Goal: Task Accomplishment & Management: Use online tool/utility

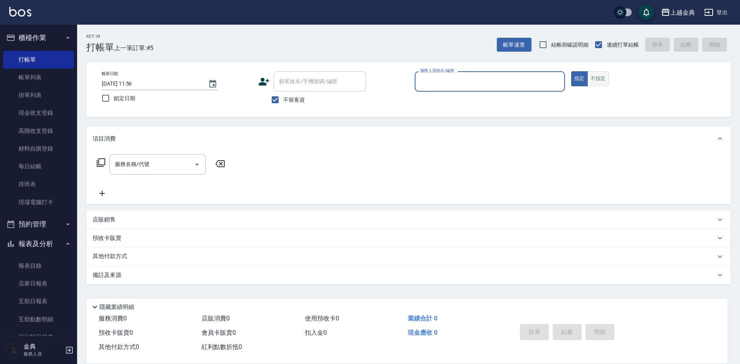
click at [603, 84] on button "不指定" at bounding box center [599, 78] width 22 height 15
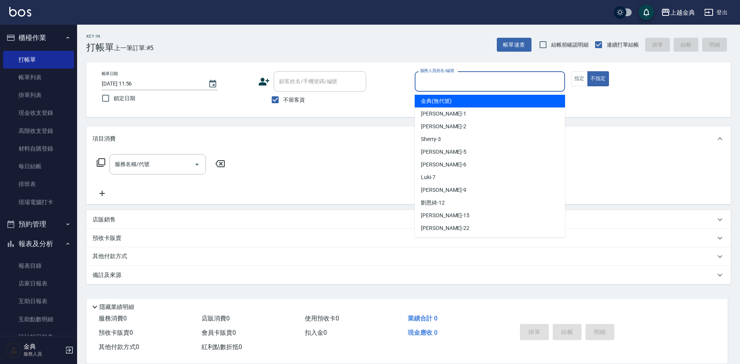
click at [536, 84] on input "服務人員姓名/編號" at bounding box center [489, 81] width 143 height 13
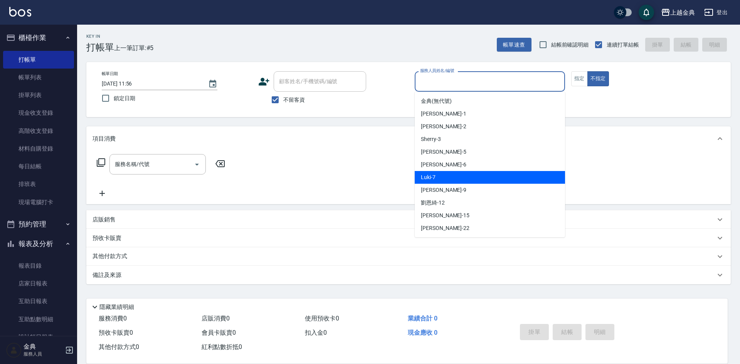
click at [497, 181] on div "Luki -7" at bounding box center [490, 177] width 150 height 13
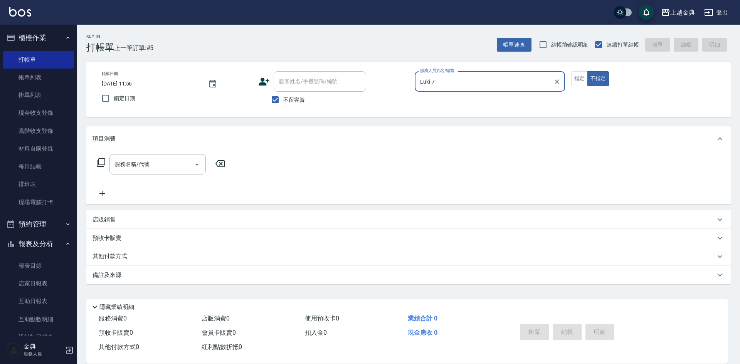
type input "Luki-7"
click at [99, 165] on icon at bounding box center [101, 162] width 8 height 8
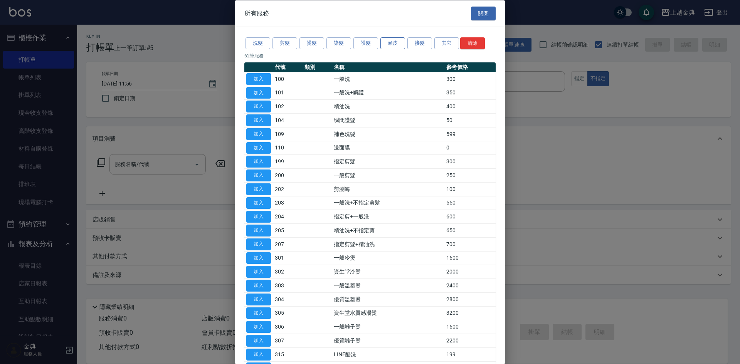
click at [391, 40] on button "頭皮" at bounding box center [393, 43] width 25 height 12
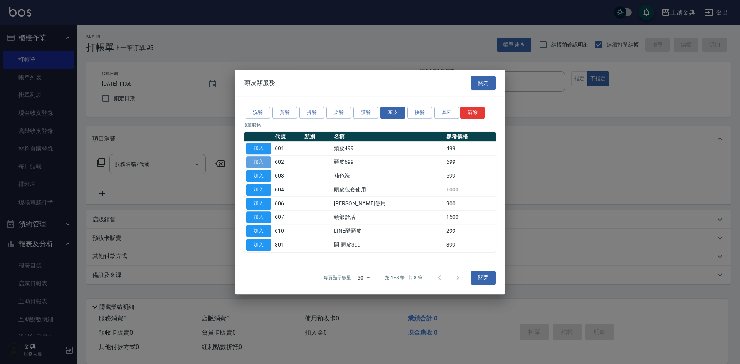
click at [263, 167] on button "加入" at bounding box center [258, 163] width 25 height 12
type input "頭皮699(602)"
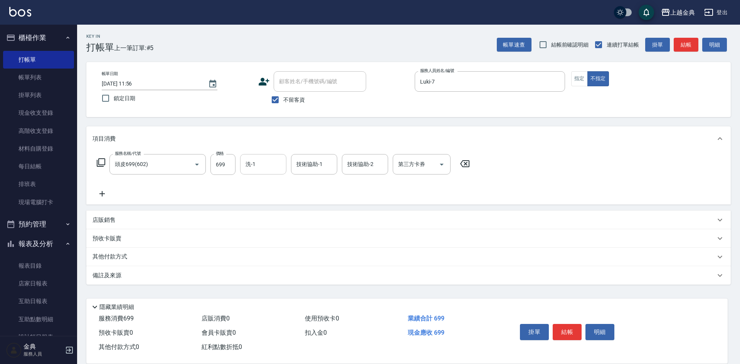
click at [251, 172] on div "洗-1" at bounding box center [263, 164] width 46 height 20
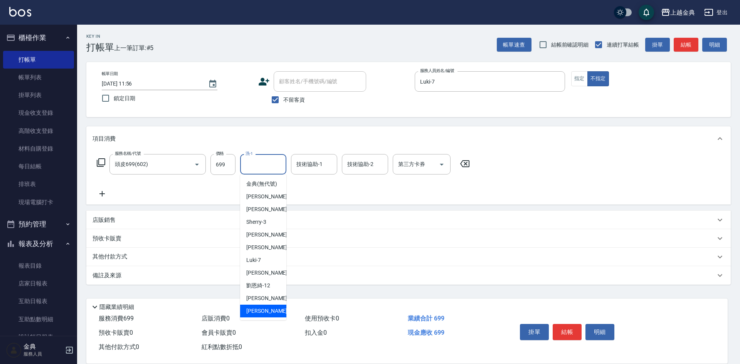
click at [264, 315] on div "[PERSON_NAME] -22" at bounding box center [263, 311] width 46 height 13
type input "[PERSON_NAME]-22"
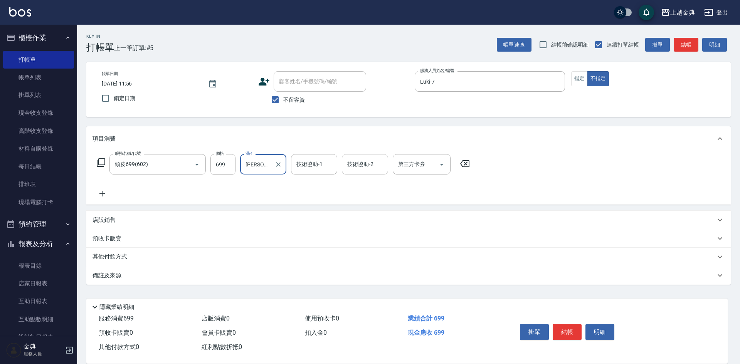
click at [364, 168] on input "技術協助-2" at bounding box center [364, 164] width 39 height 13
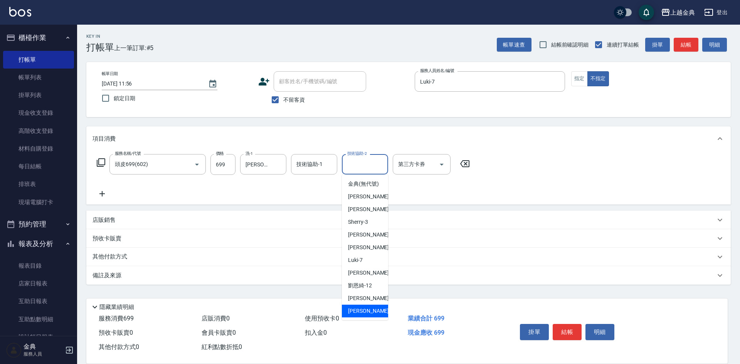
click at [354, 315] on span "[PERSON_NAME] -22" at bounding box center [372, 311] width 49 height 8
type input "[PERSON_NAME]-22"
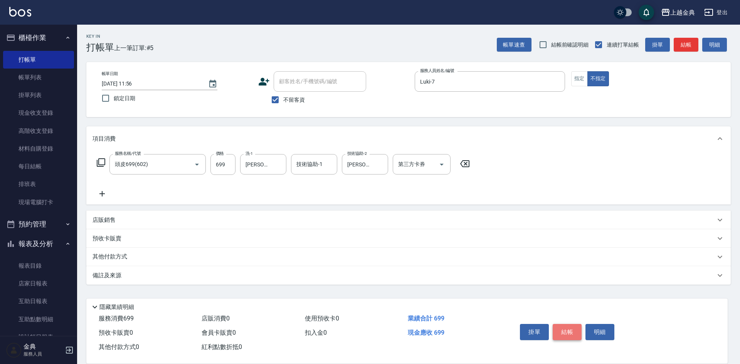
click at [566, 329] on button "結帳" at bounding box center [567, 332] width 29 height 16
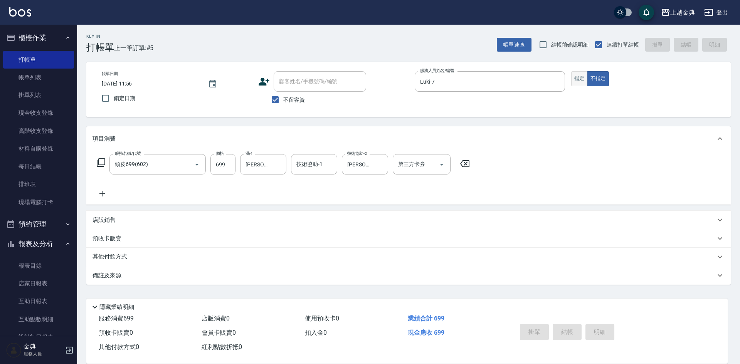
type input "[DATE] 13:39"
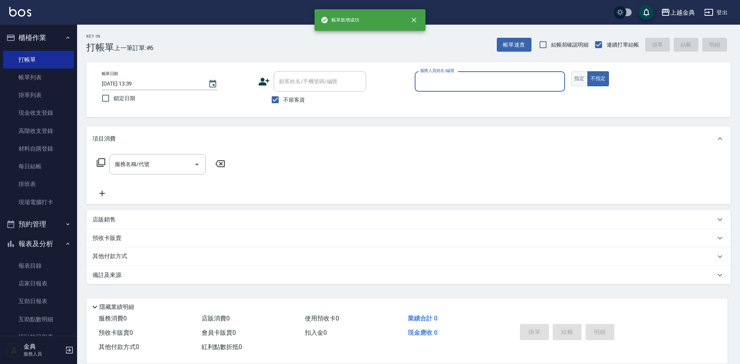
click at [582, 76] on button "指定" at bounding box center [579, 78] width 17 height 15
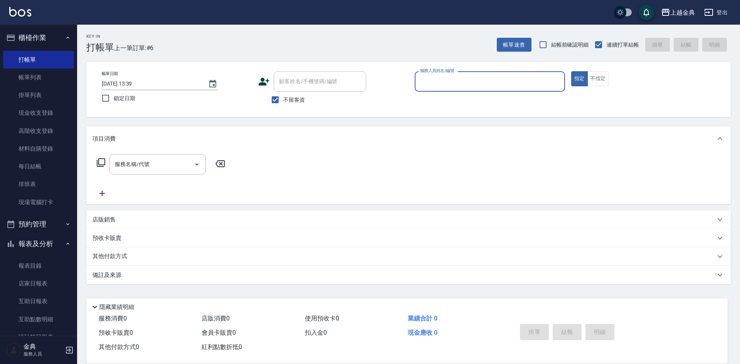
click at [523, 81] on input "服務人員姓名/編號" at bounding box center [489, 81] width 143 height 13
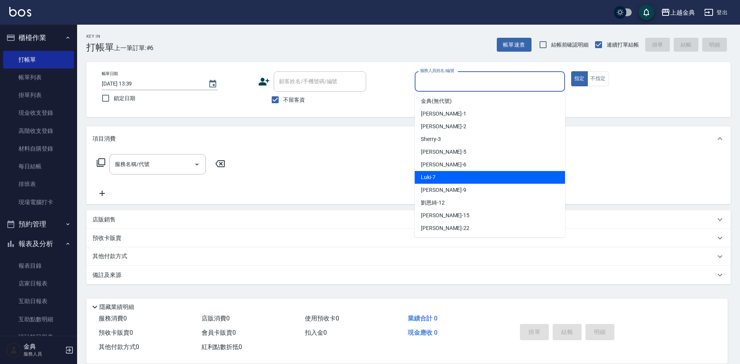
click at [495, 176] on div "Luki -7" at bounding box center [490, 177] width 150 height 13
type input "Luki-7"
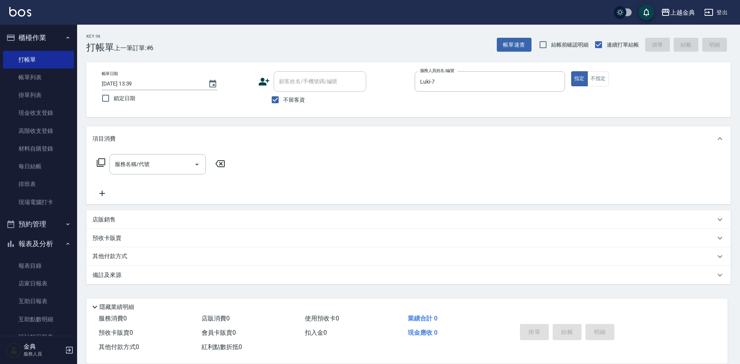
click at [99, 162] on icon at bounding box center [101, 162] width 8 height 8
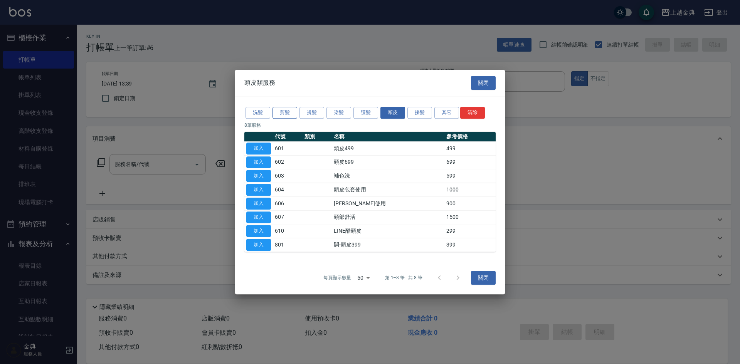
click at [280, 109] on button "剪髮" at bounding box center [285, 113] width 25 height 12
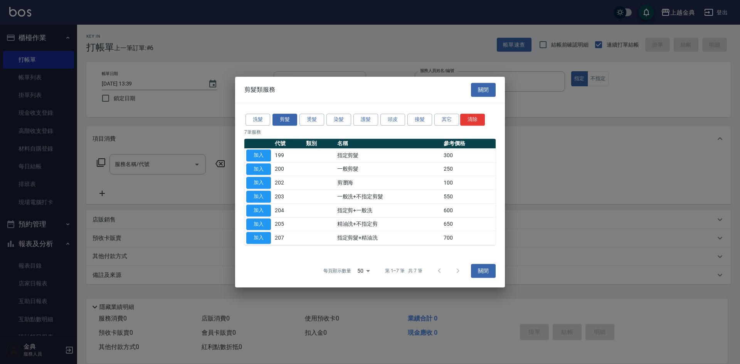
click at [271, 143] on th at bounding box center [258, 144] width 29 height 10
click at [265, 152] on button "加入" at bounding box center [258, 156] width 25 height 12
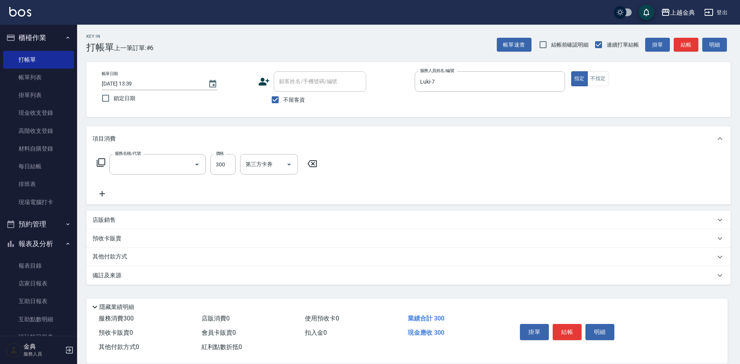
type input "指定剪髮(199)"
click at [99, 167] on icon at bounding box center [101, 162] width 8 height 8
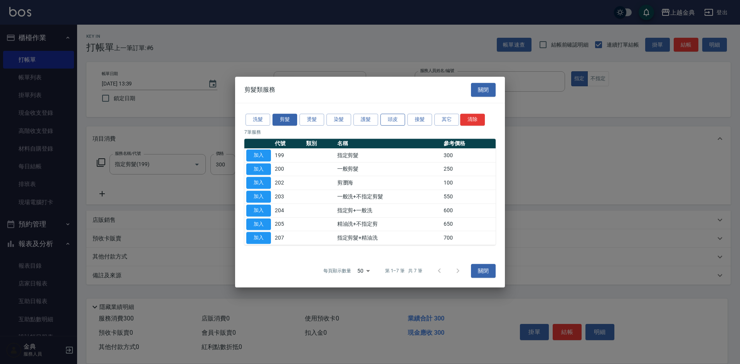
click at [389, 118] on button "頭皮" at bounding box center [393, 120] width 25 height 12
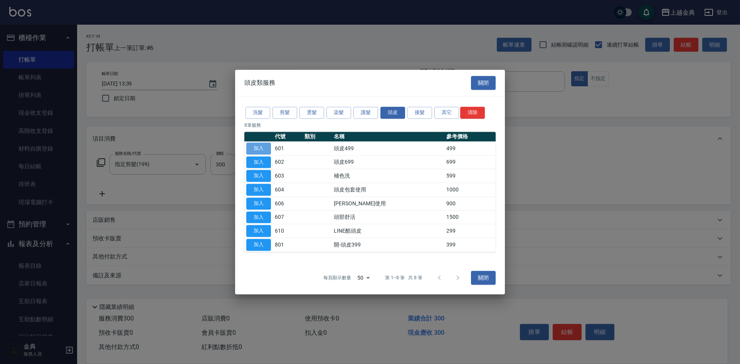
click at [259, 150] on button "加入" at bounding box center [258, 149] width 25 height 12
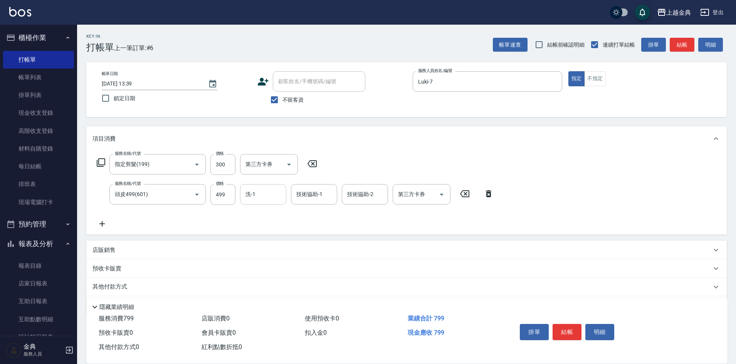
click at [275, 199] on input "洗-1" at bounding box center [263, 194] width 39 height 13
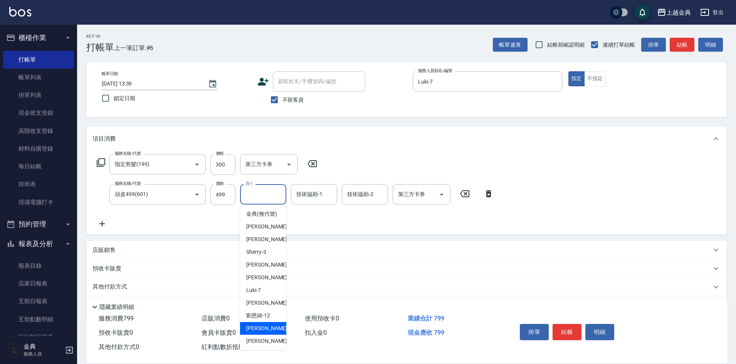
click at [263, 333] on span "[PERSON_NAME] -15" at bounding box center [270, 329] width 49 height 8
type input "[PERSON_NAME]-15"
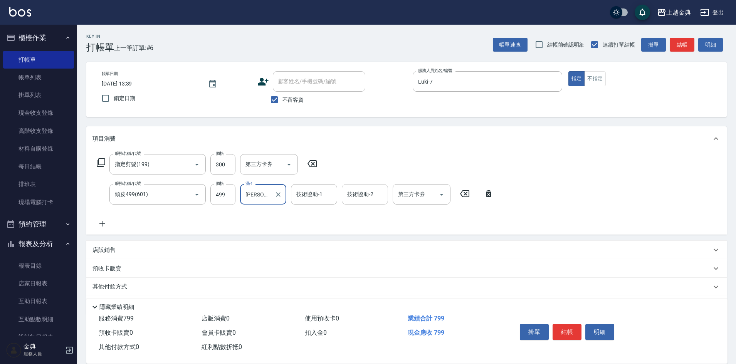
click at [361, 191] on div "技術協助-2 技術協助-2" at bounding box center [365, 194] width 46 height 20
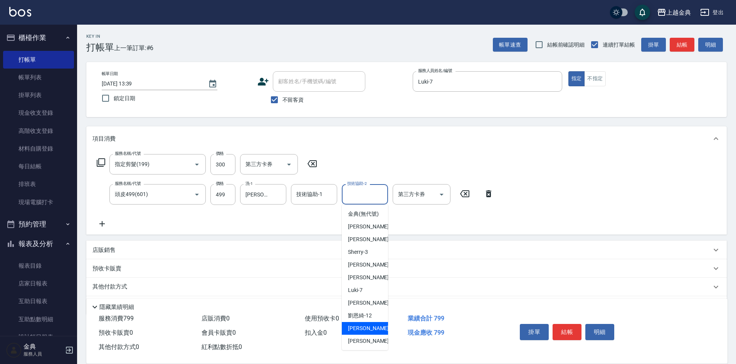
click at [360, 333] on span "[PERSON_NAME] -15" at bounding box center [372, 329] width 49 height 8
type input "[PERSON_NAME]-15"
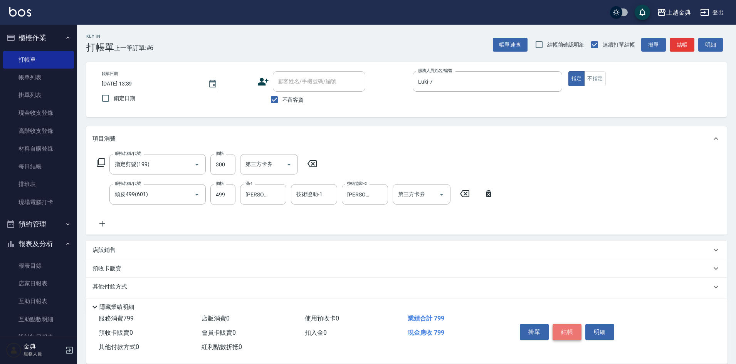
click at [571, 330] on button "結帳" at bounding box center [567, 332] width 29 height 16
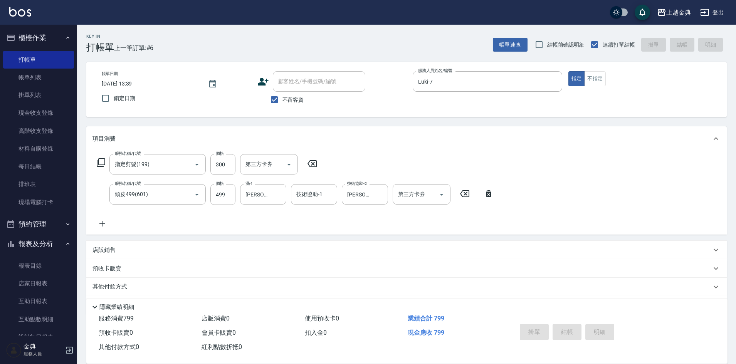
type input "[DATE] 13:40"
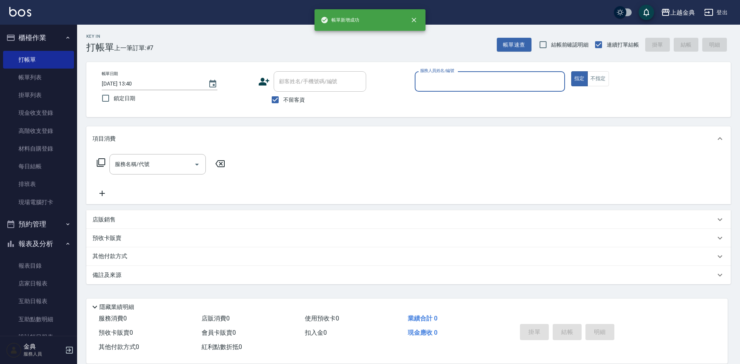
click at [477, 84] on input "服務人員姓名/編號" at bounding box center [489, 81] width 143 height 13
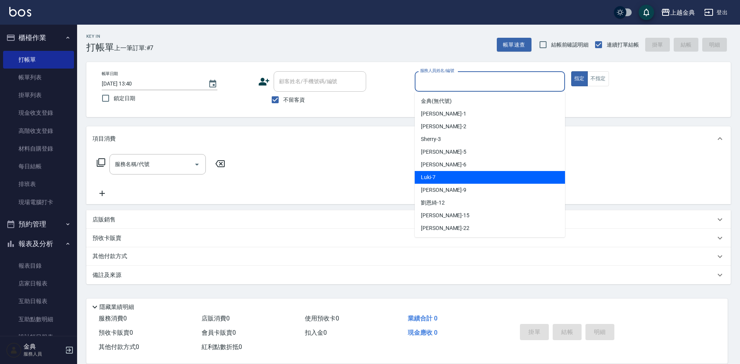
click at [485, 179] on div "Luki -7" at bounding box center [490, 177] width 150 height 13
type input "Luki-7"
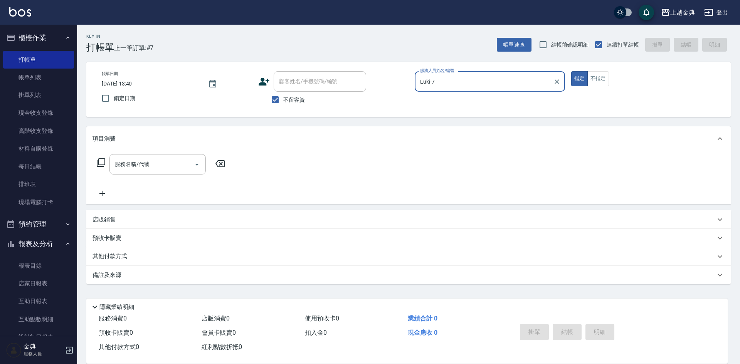
click at [103, 163] on icon at bounding box center [100, 162] width 9 height 9
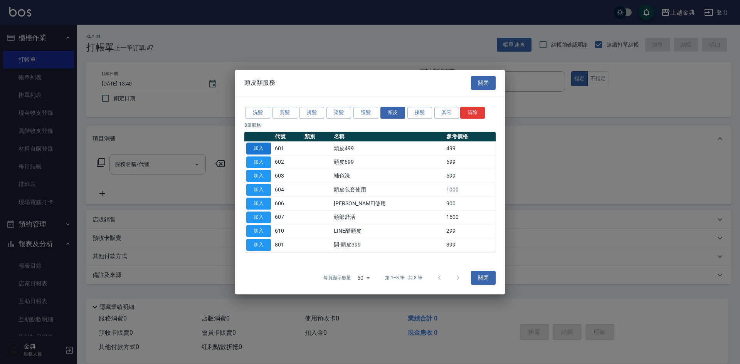
click at [251, 144] on button "加入" at bounding box center [258, 149] width 25 height 12
type input "頭皮499(601)"
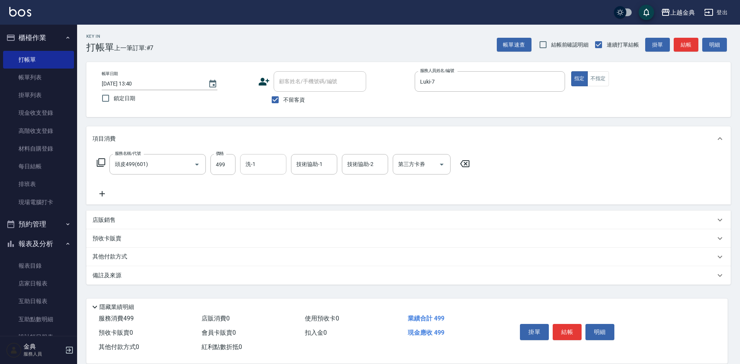
click at [249, 164] on input "洗-1" at bounding box center [263, 164] width 39 height 13
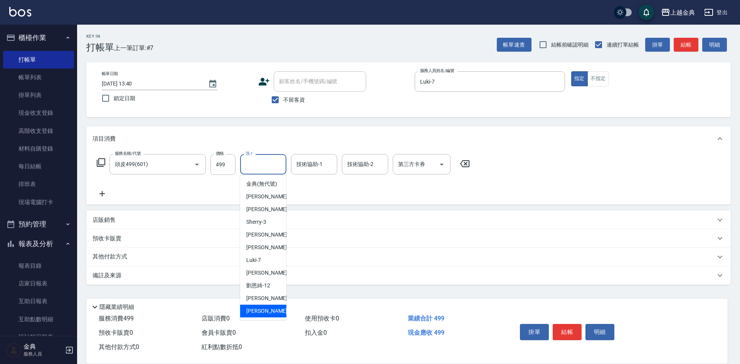
click at [260, 315] on span "[PERSON_NAME] -22" at bounding box center [270, 311] width 49 height 8
type input "[PERSON_NAME]-22"
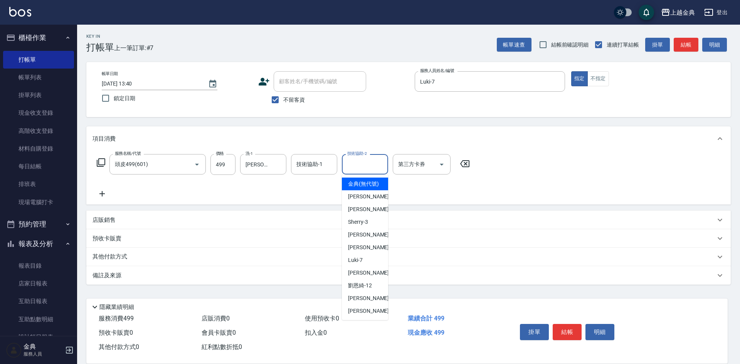
click at [363, 164] on input "技術協助-2" at bounding box center [364, 164] width 39 height 13
click at [357, 315] on span "[PERSON_NAME] -22" at bounding box center [372, 311] width 49 height 8
type input "[PERSON_NAME]-22"
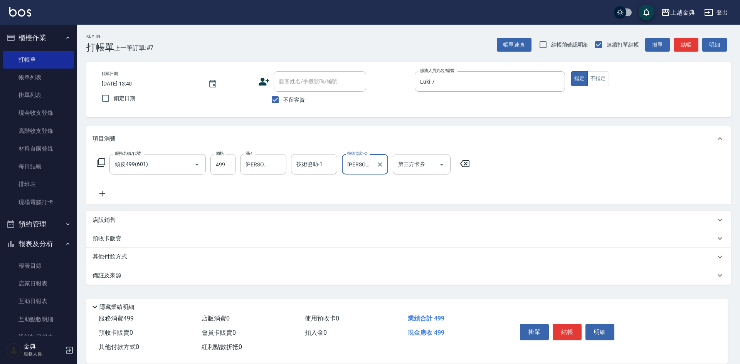
click at [104, 158] on icon at bounding box center [100, 162] width 9 height 9
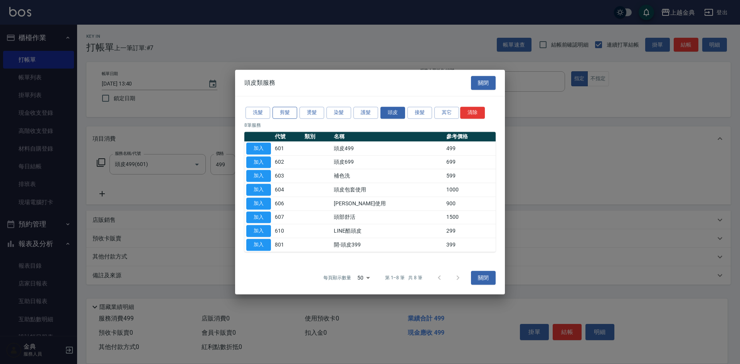
click at [293, 109] on button "剪髮" at bounding box center [285, 113] width 25 height 12
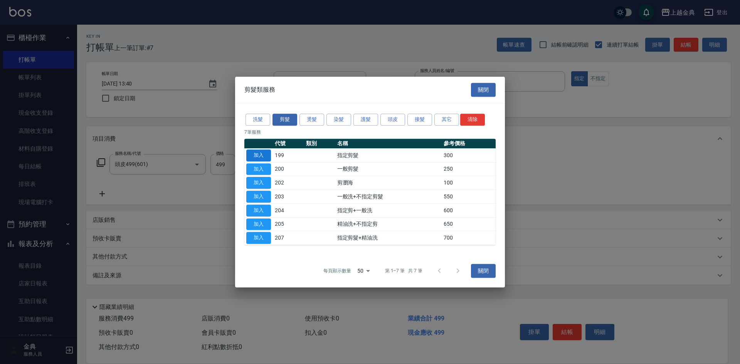
click at [266, 158] on button "加入" at bounding box center [258, 156] width 25 height 12
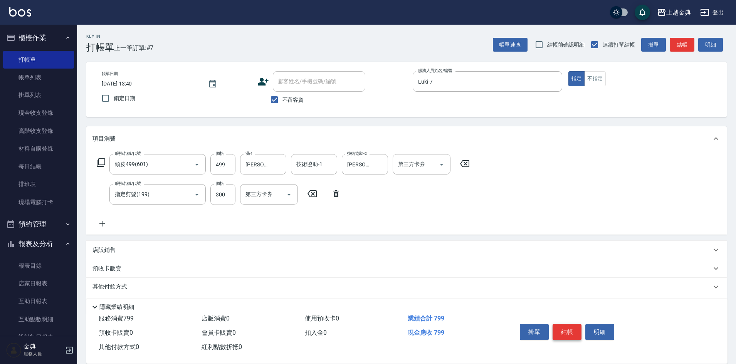
click at [564, 327] on button "結帳" at bounding box center [567, 332] width 29 height 16
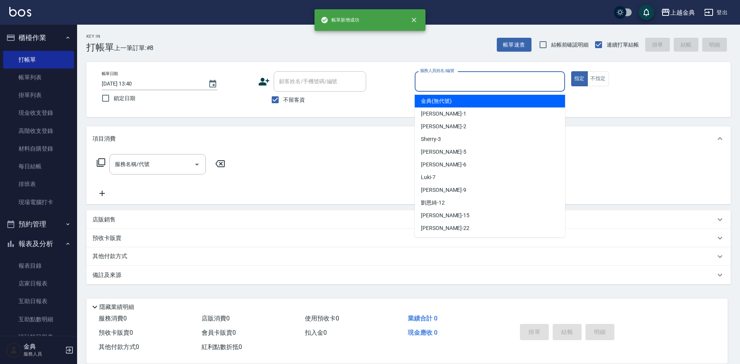
click at [477, 80] on input "服務人員姓名/編號" at bounding box center [489, 81] width 143 height 13
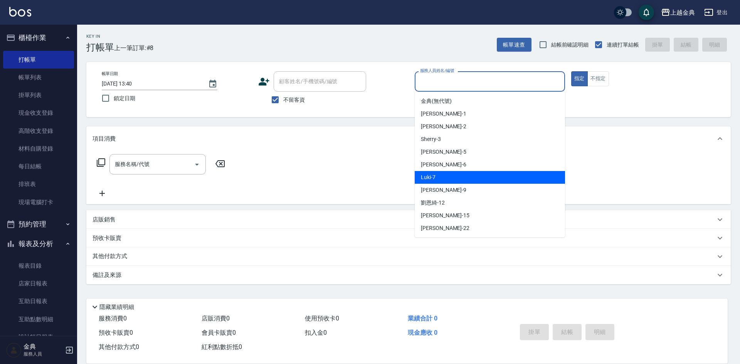
click at [462, 177] on div "Luki -7" at bounding box center [490, 177] width 150 height 13
type input "Luki-7"
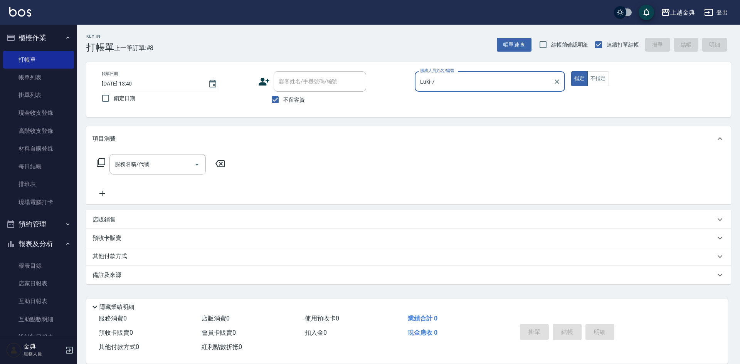
click at [101, 163] on icon at bounding box center [100, 162] width 9 height 9
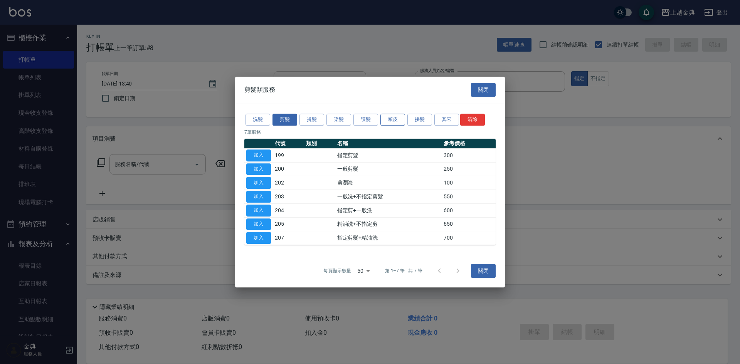
click at [385, 118] on button "頭皮" at bounding box center [393, 120] width 25 height 12
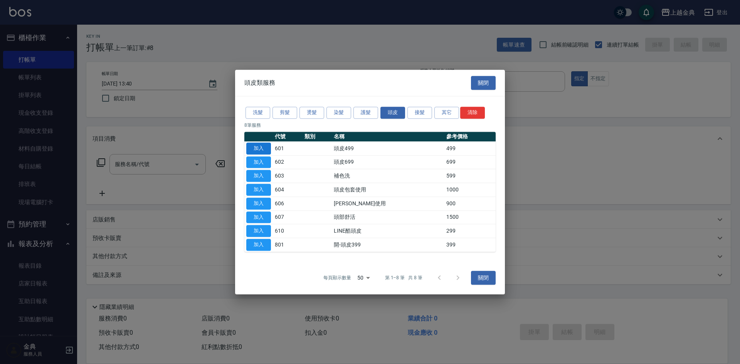
click at [259, 148] on button "加入" at bounding box center [258, 149] width 25 height 12
type input "頭皮499(601)"
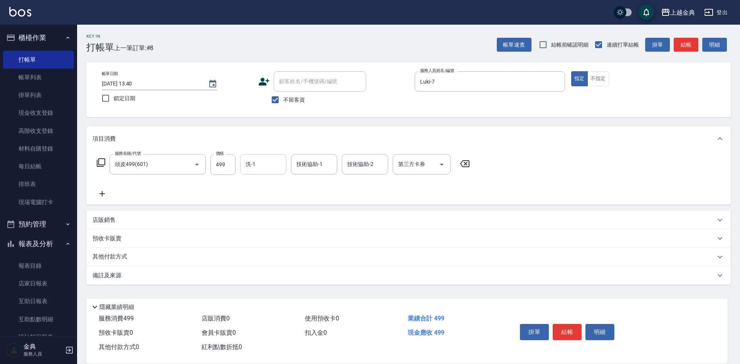
click at [258, 164] on input "洗-1" at bounding box center [263, 164] width 39 height 13
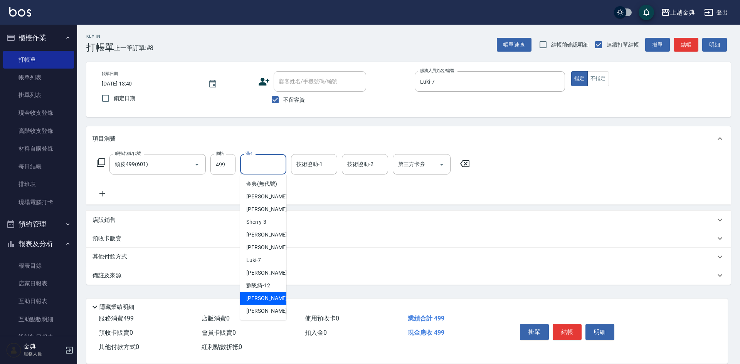
click at [256, 302] on div "[PERSON_NAME] -15" at bounding box center [263, 298] width 46 height 13
type input "[PERSON_NAME]-15"
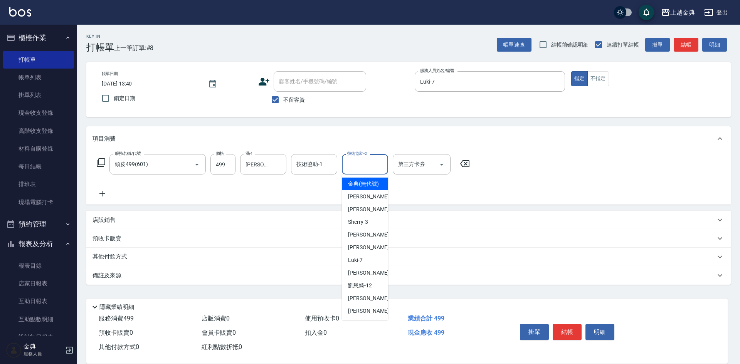
click at [359, 170] on input "技術協助-2" at bounding box center [364, 164] width 39 height 13
drag, startPoint x: 359, startPoint y: 309, endPoint x: 395, endPoint y: 309, distance: 36.2
click at [359, 303] on span "[PERSON_NAME] -15" at bounding box center [372, 299] width 49 height 8
type input "[PERSON_NAME]-15"
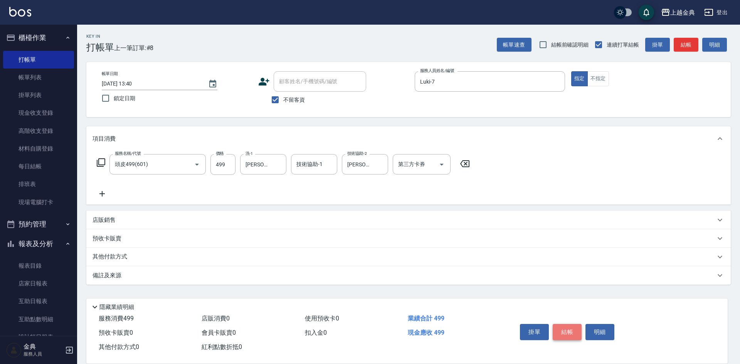
click at [568, 325] on button "結帳" at bounding box center [567, 332] width 29 height 16
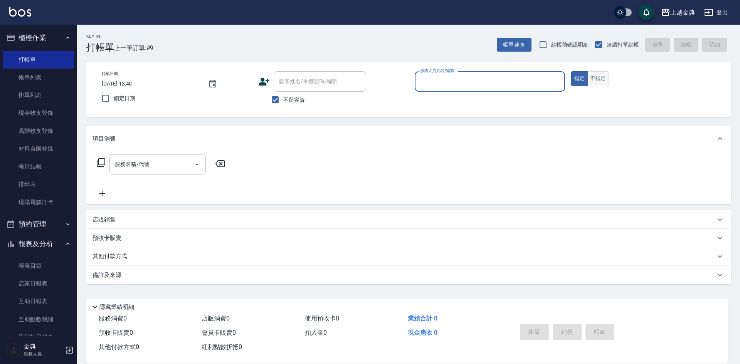
click at [601, 83] on button "不指定" at bounding box center [599, 78] width 22 height 15
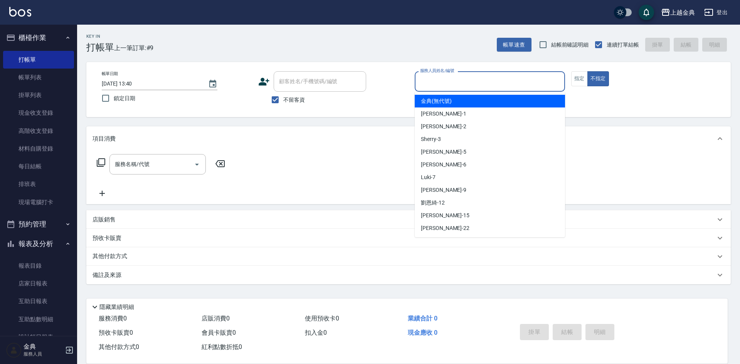
click at [453, 84] on input "服務人員姓名/編號" at bounding box center [489, 81] width 143 height 13
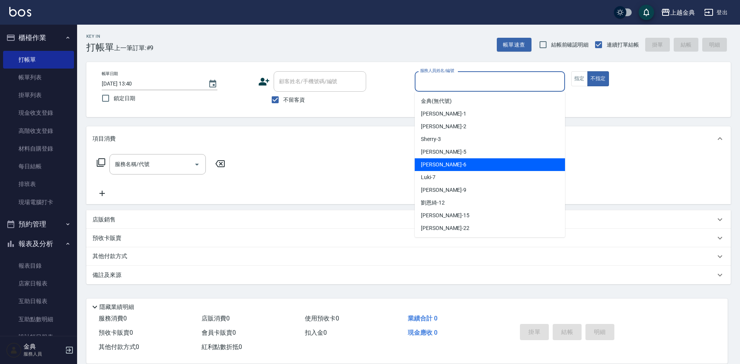
click at [443, 164] on div "[PERSON_NAME] -6" at bounding box center [490, 164] width 150 height 13
type input "[PERSON_NAME]-6"
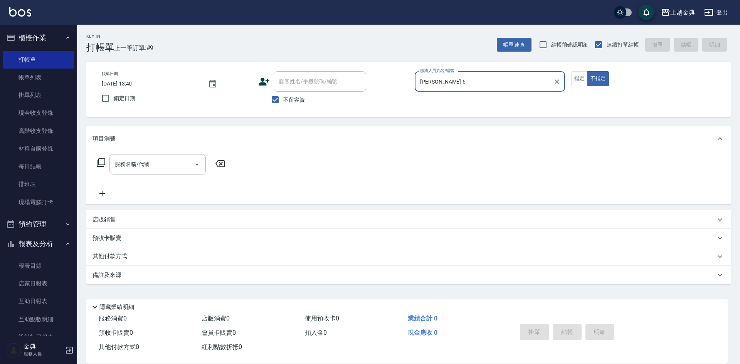
click at [103, 160] on icon at bounding box center [100, 162] width 9 height 9
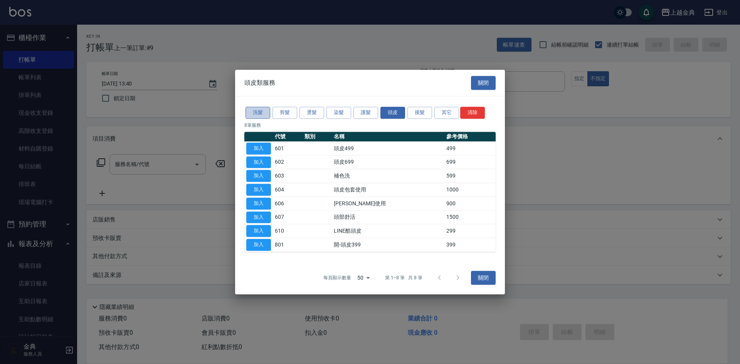
click at [258, 115] on button "洗髮" at bounding box center [258, 113] width 25 height 12
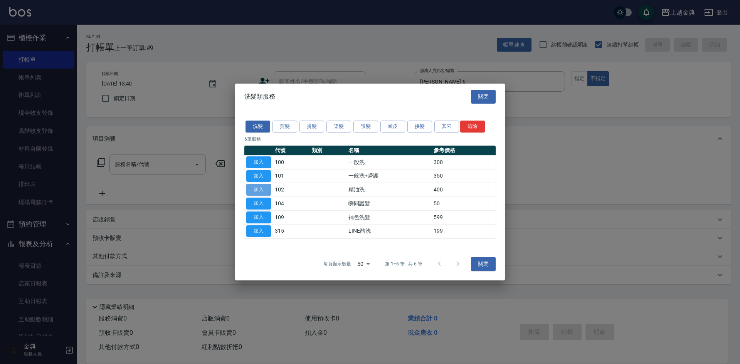
click at [263, 187] on button "加入" at bounding box center [258, 190] width 25 height 12
type input "精油洗(102)"
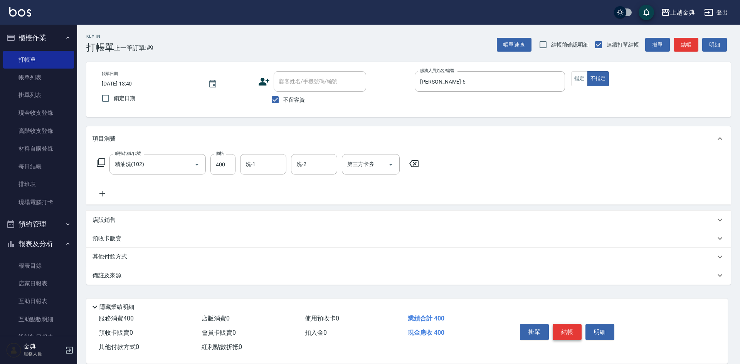
click at [571, 327] on button "結帳" at bounding box center [567, 332] width 29 height 16
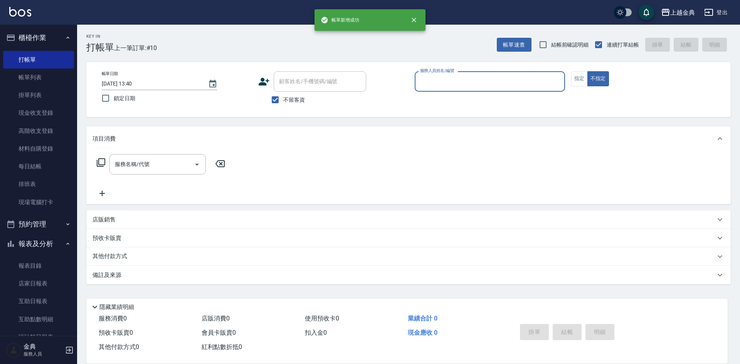
drag, startPoint x: 441, startPoint y: 94, endPoint x: 444, endPoint y: 86, distance: 8.4
click at [441, 91] on div "服務人員姓名/編號 服務人員姓名/編號" at bounding box center [490, 85] width 150 height 29
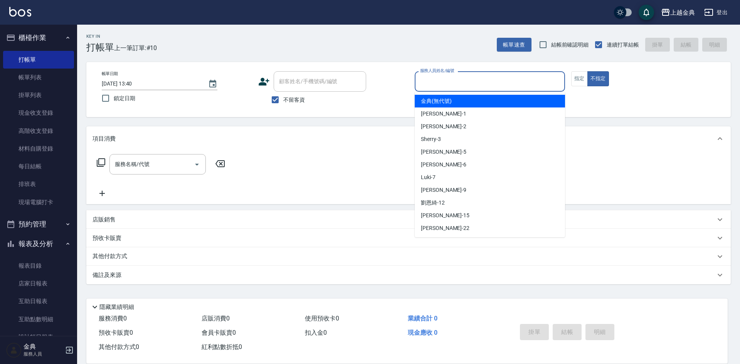
click at [445, 83] on input "服務人員姓名/編號" at bounding box center [489, 81] width 143 height 13
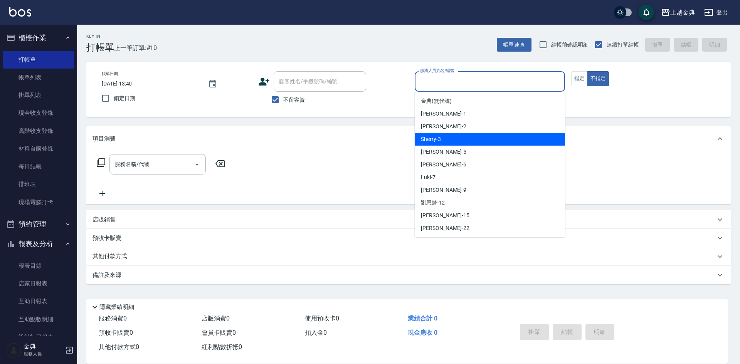
click at [446, 133] on div "Sherry -3" at bounding box center [490, 139] width 150 height 13
type input "Sherry-3"
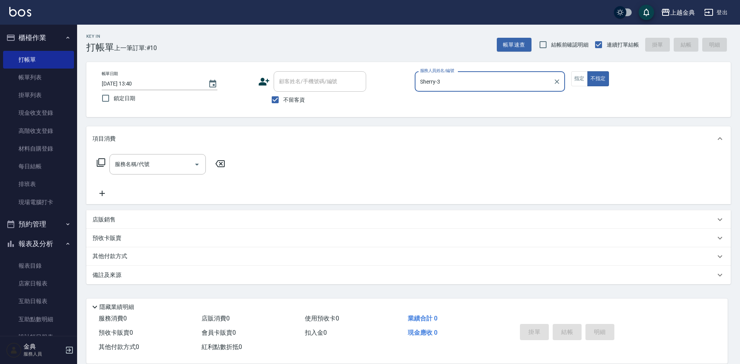
click at [99, 161] on icon at bounding box center [101, 162] width 8 height 8
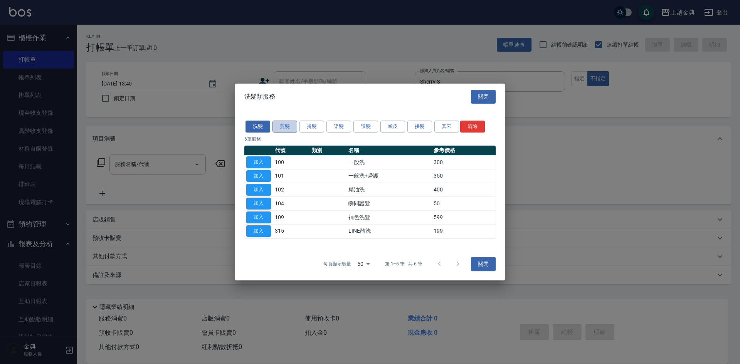
click at [292, 127] on button "剪髮" at bounding box center [285, 127] width 25 height 12
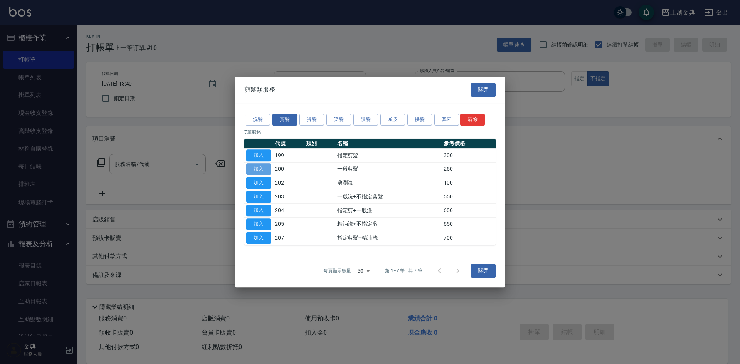
click at [264, 164] on button "加入" at bounding box center [258, 169] width 25 height 12
type input "一般剪髮(200)"
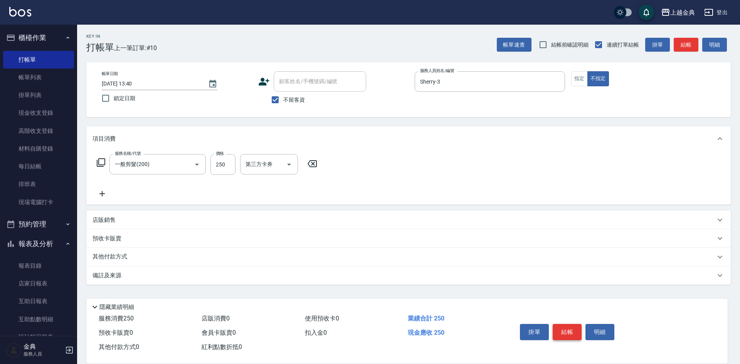
click at [574, 331] on button "結帳" at bounding box center [567, 332] width 29 height 16
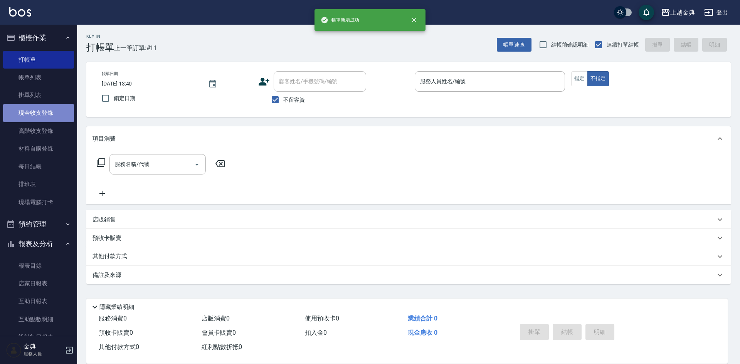
click at [49, 114] on link "現金收支登錄" at bounding box center [38, 113] width 71 height 18
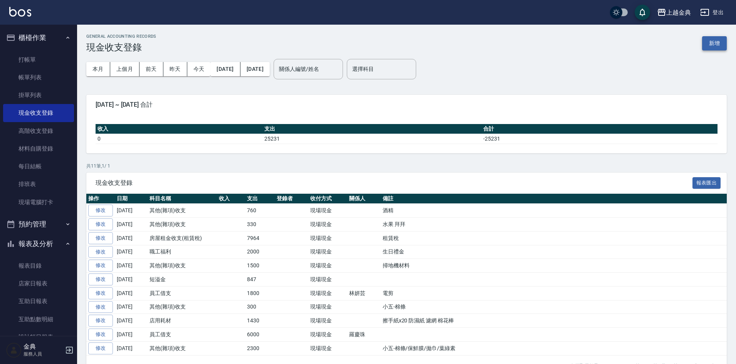
click at [725, 42] on button "新增" at bounding box center [714, 43] width 25 height 14
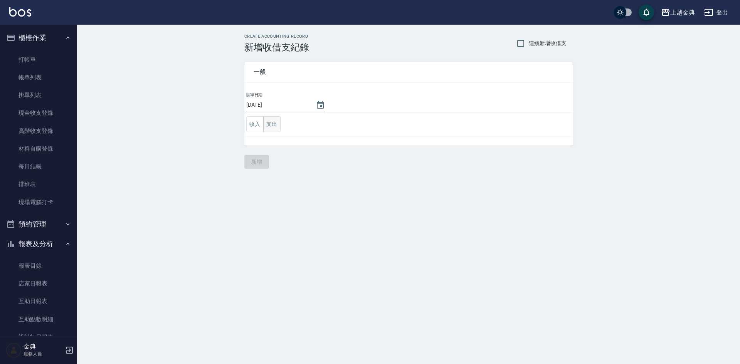
click at [274, 126] on button "支出" at bounding box center [271, 124] width 17 height 16
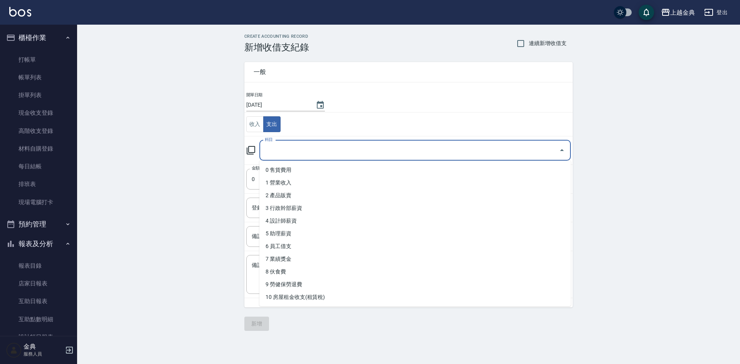
click at [296, 148] on input "科目" at bounding box center [409, 150] width 293 height 13
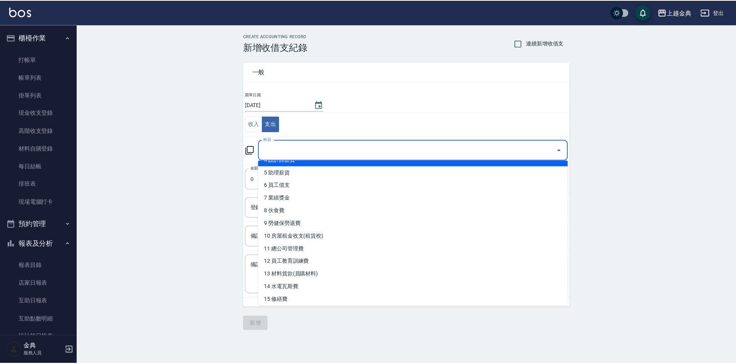
scroll to position [154, 0]
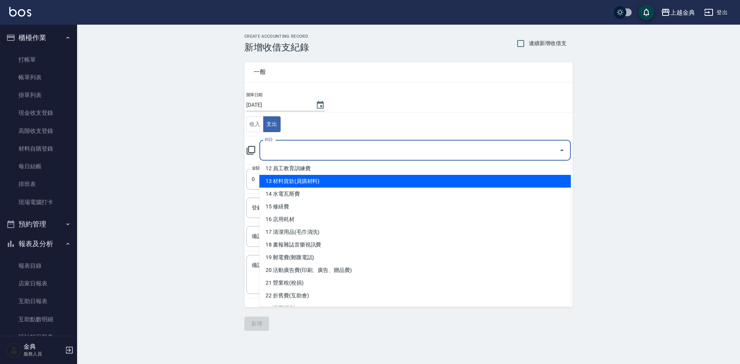
click at [304, 180] on li "13 材料貨款(員購材料)" at bounding box center [415, 181] width 312 height 13
type input "13 材料貨款(員購材料)"
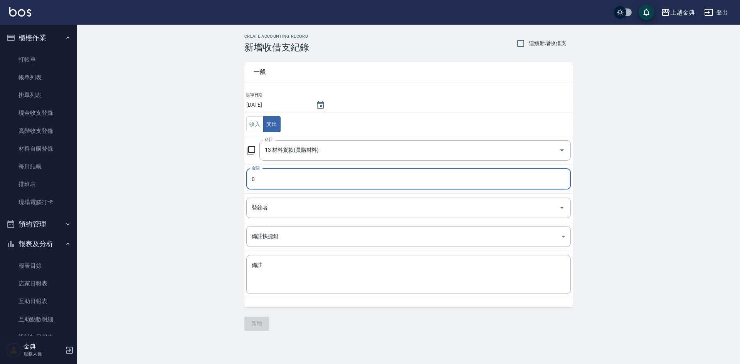
drag, startPoint x: 280, startPoint y: 177, endPoint x: 283, endPoint y: 185, distance: 8.6
click at [280, 178] on input "0" at bounding box center [408, 179] width 325 height 21
type input "1560"
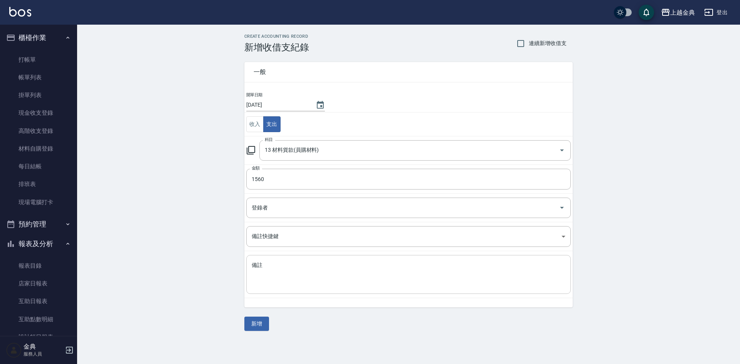
click at [322, 288] on div "x 備註" at bounding box center [408, 274] width 325 height 39
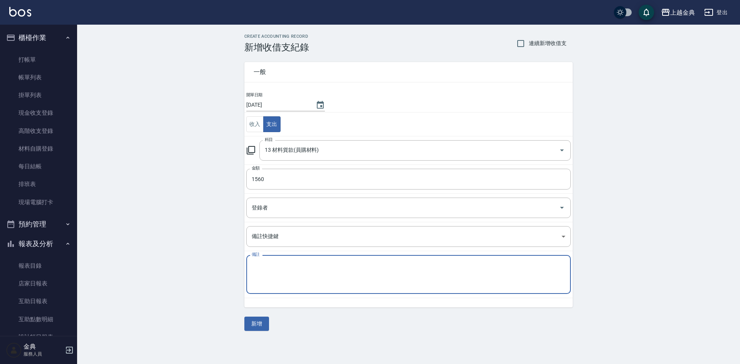
click at [320, 269] on textarea "備註" at bounding box center [409, 275] width 314 height 26
type textarea "精油洗護"
click at [248, 325] on button "新增" at bounding box center [256, 324] width 25 height 14
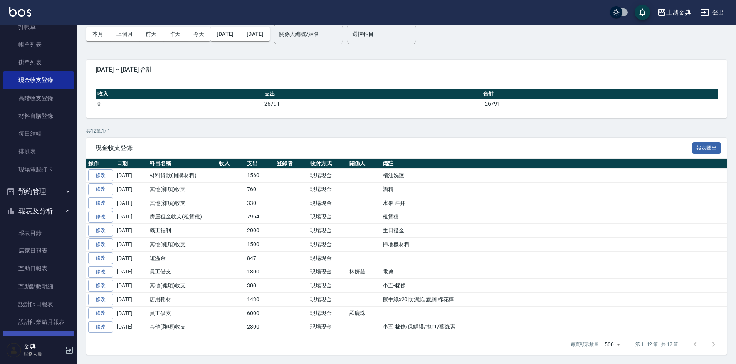
scroll to position [77, 0]
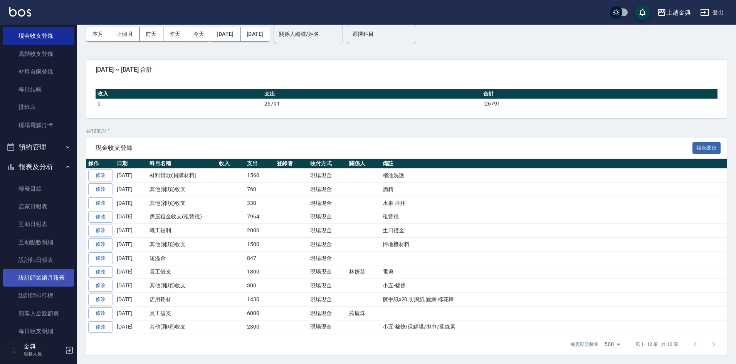
click at [44, 283] on link "設計師業績月報表" at bounding box center [38, 278] width 71 height 18
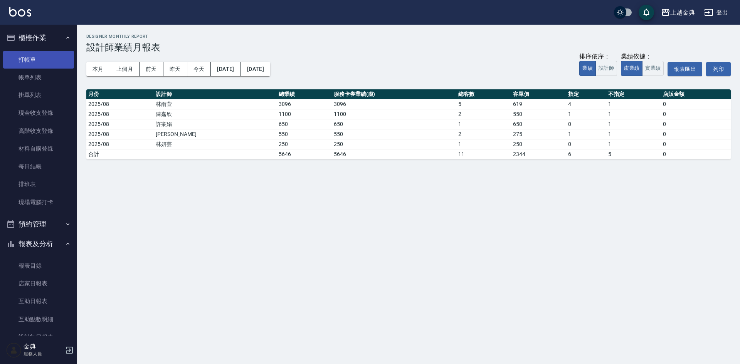
click at [40, 54] on link "打帳單" at bounding box center [38, 60] width 71 height 18
